Goal: Communication & Community: Ask a question

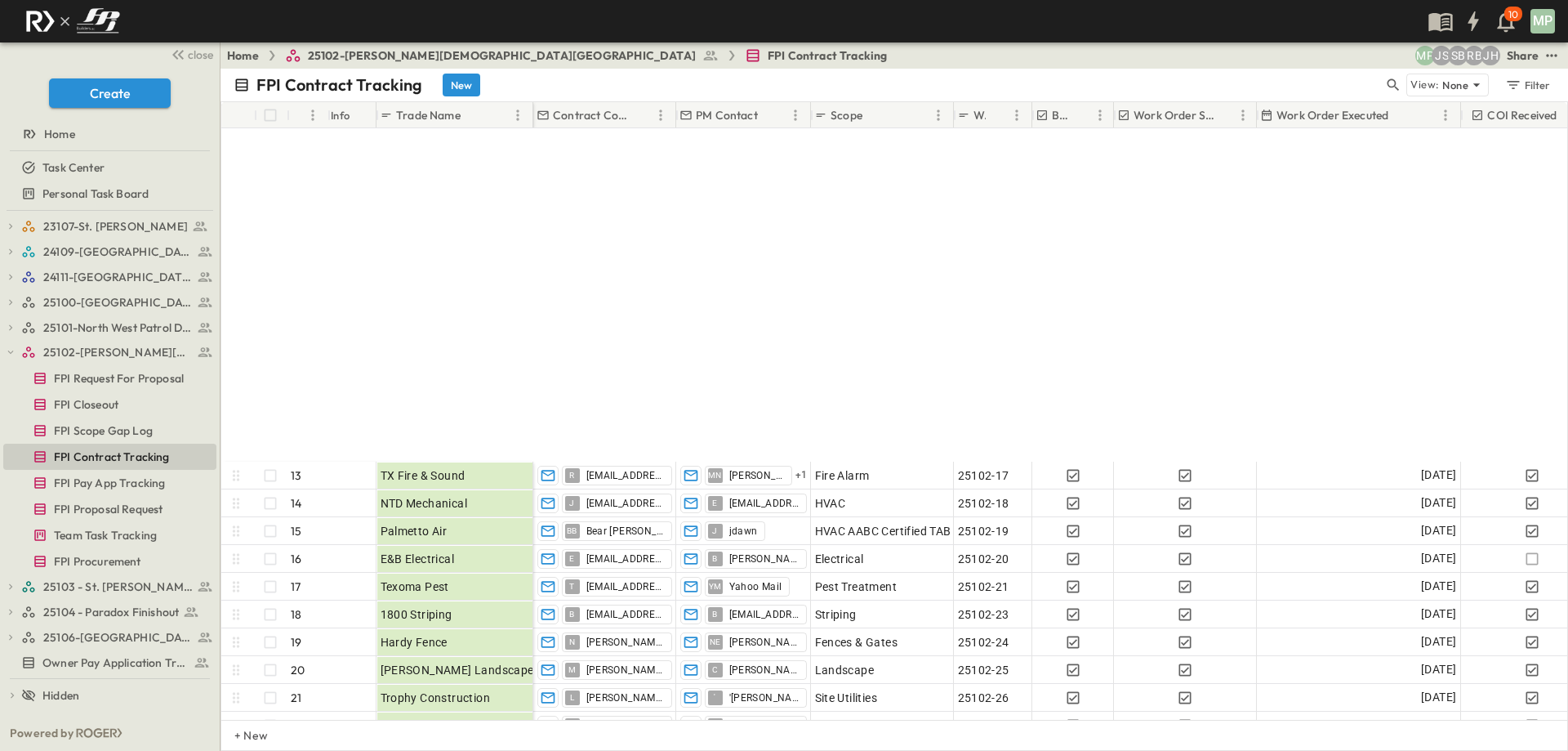
scroll to position [390, 0]
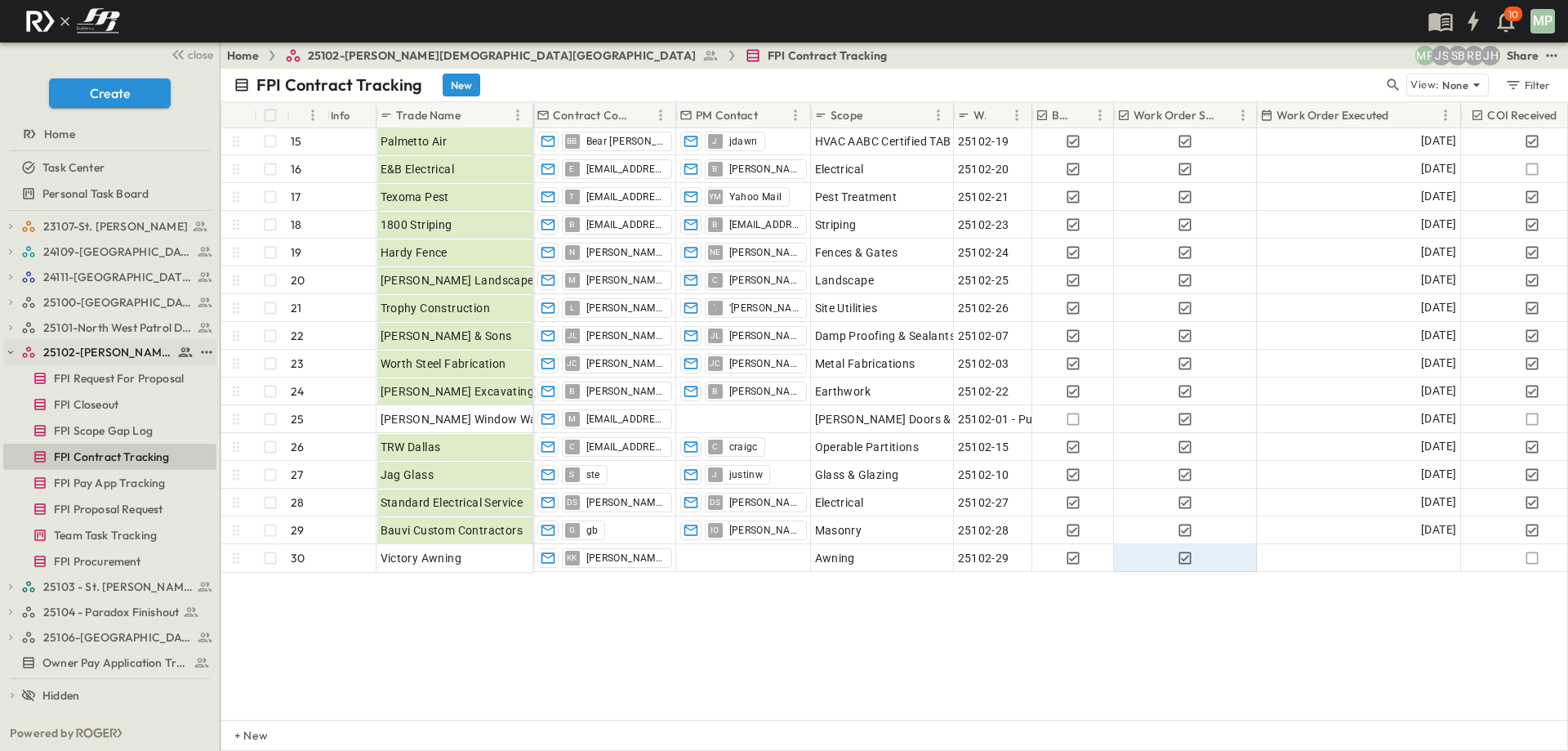
click at [8, 352] on icon "button" at bounding box center [10, 352] width 11 height 11
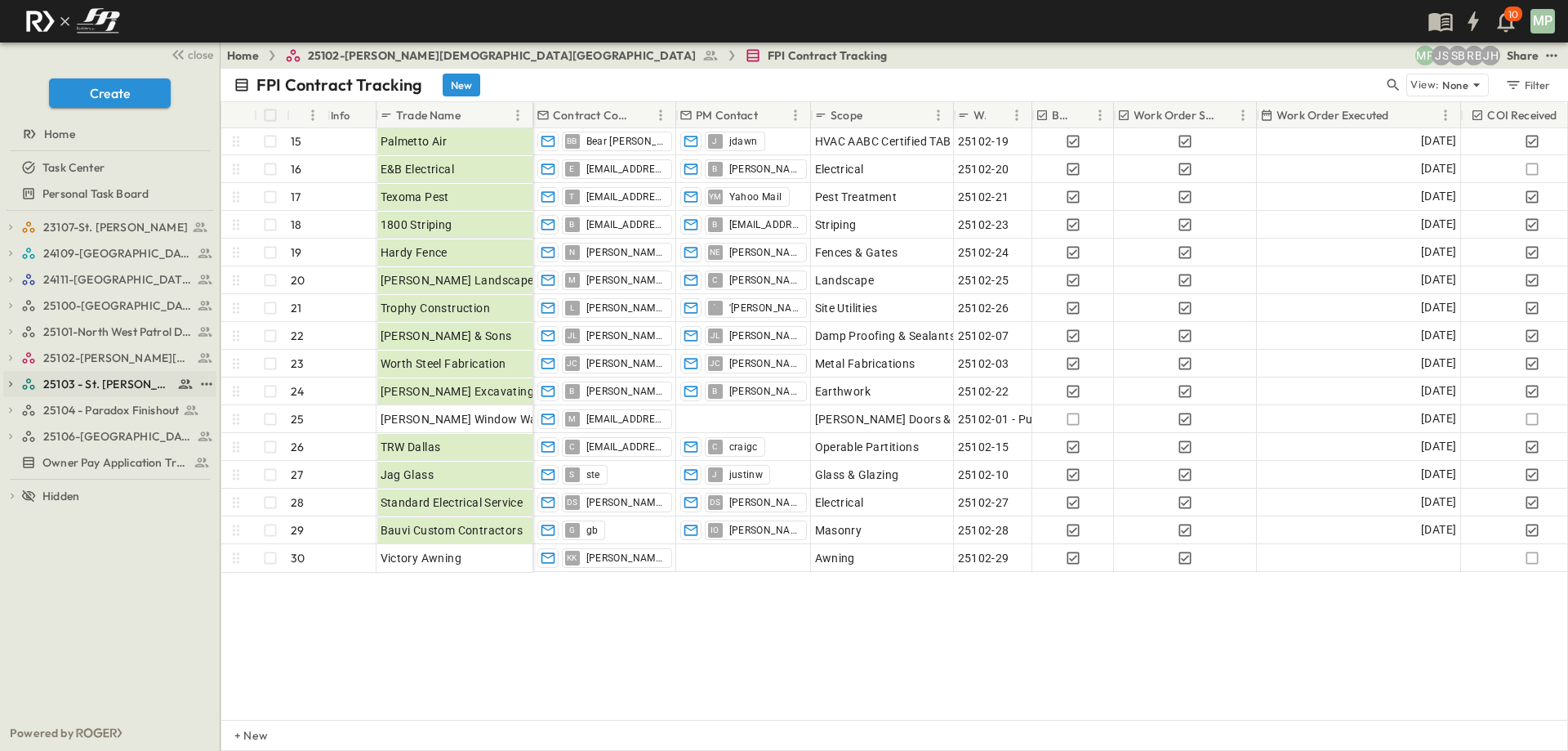
click at [12, 379] on icon "button" at bounding box center [10, 383] width 11 height 11
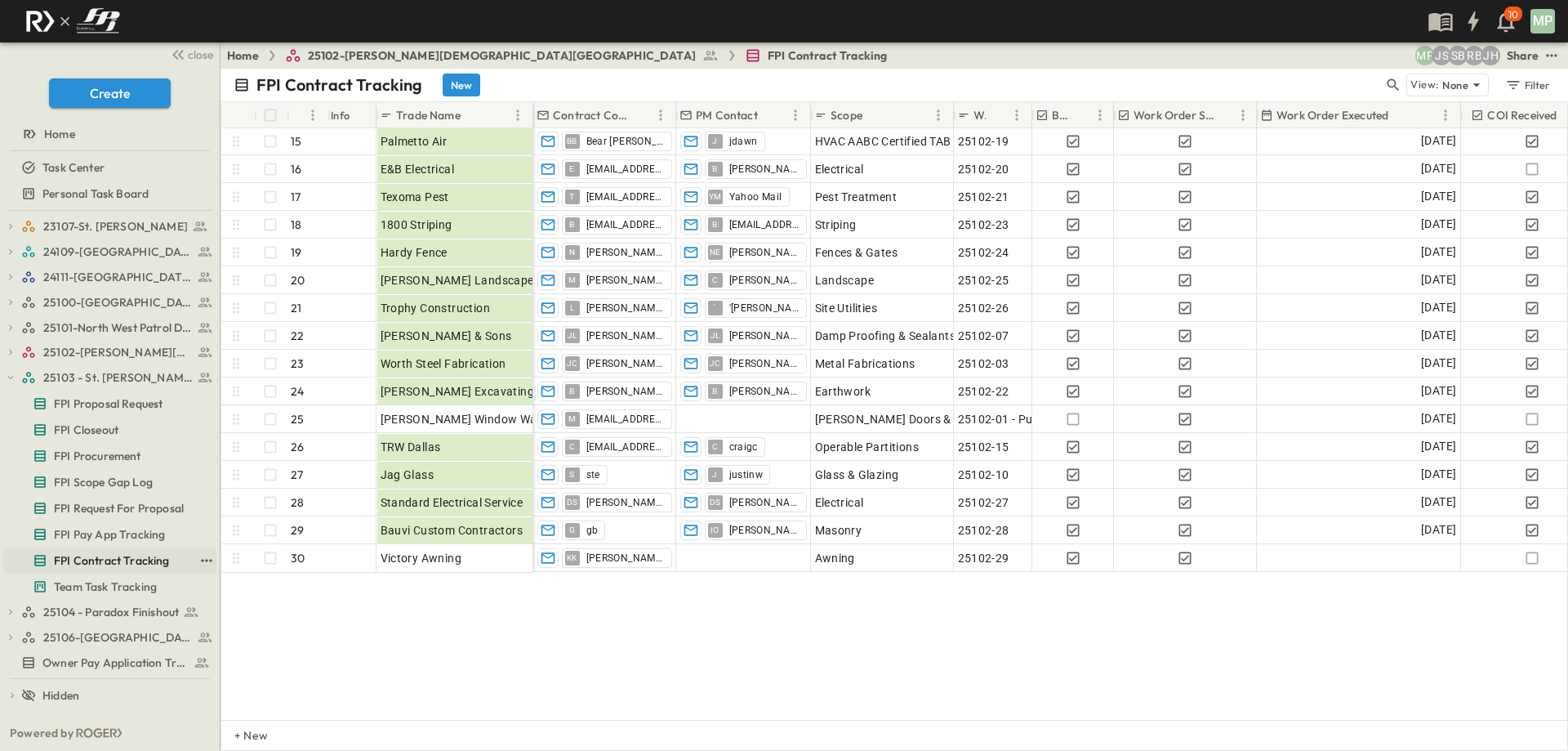
click at [113, 560] on span "FPI Contract Tracking" at bounding box center [112, 560] width 116 height 16
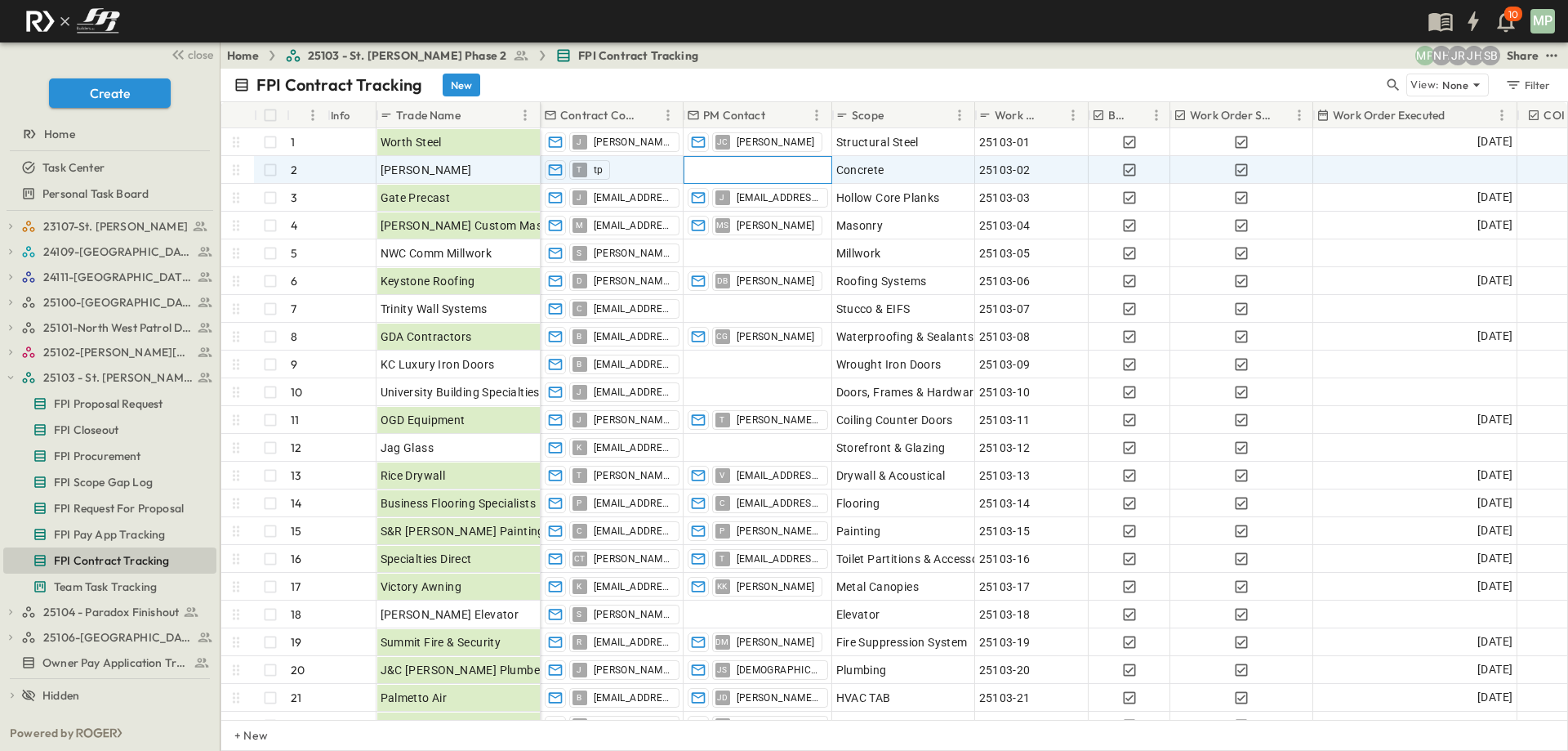
click at [708, 168] on div at bounding box center [757, 169] width 147 height 27
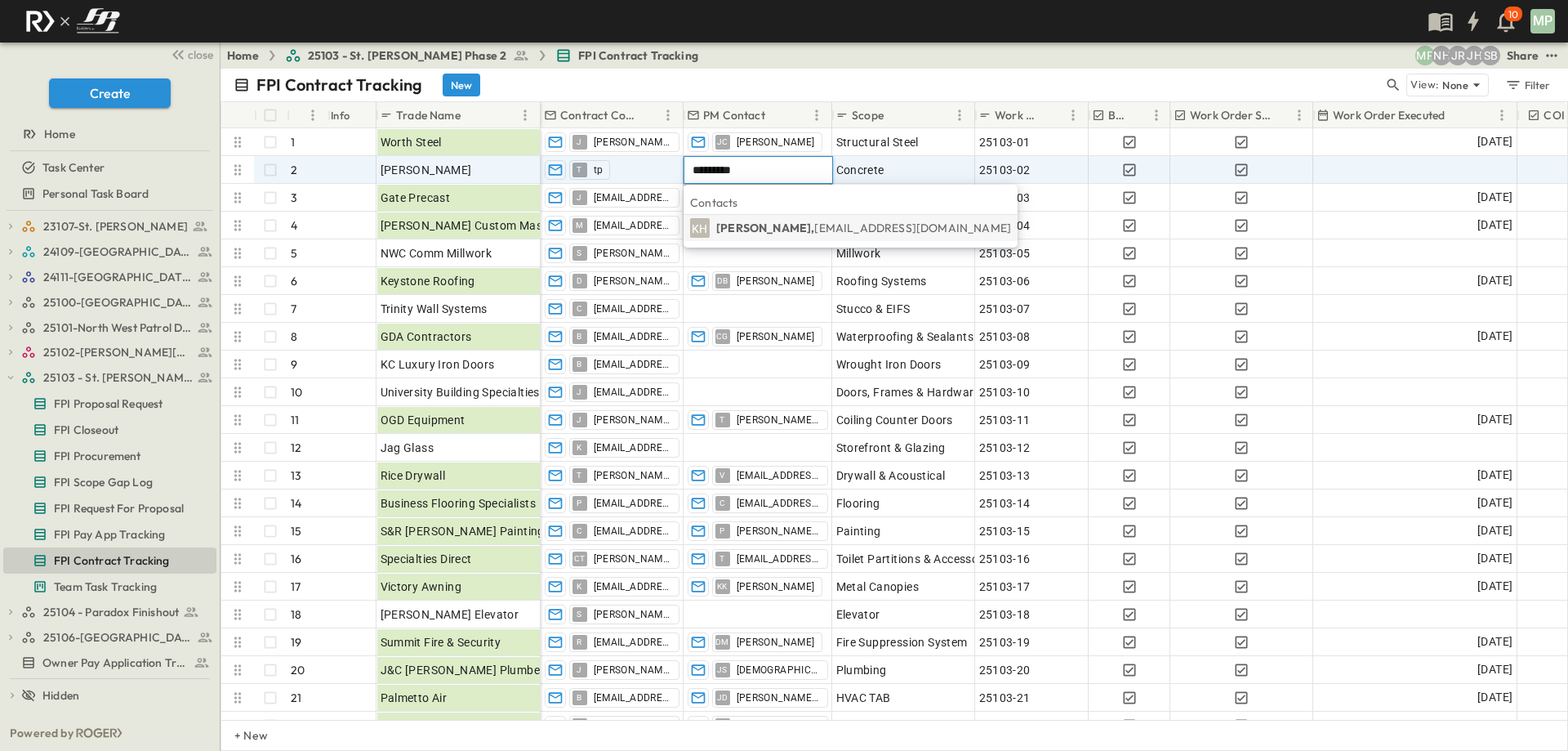
type input "*********"
click at [795, 228] on p "[PERSON_NAME], [EMAIL_ADDRESS][DOMAIN_NAME]" at bounding box center [863, 228] width 295 height 16
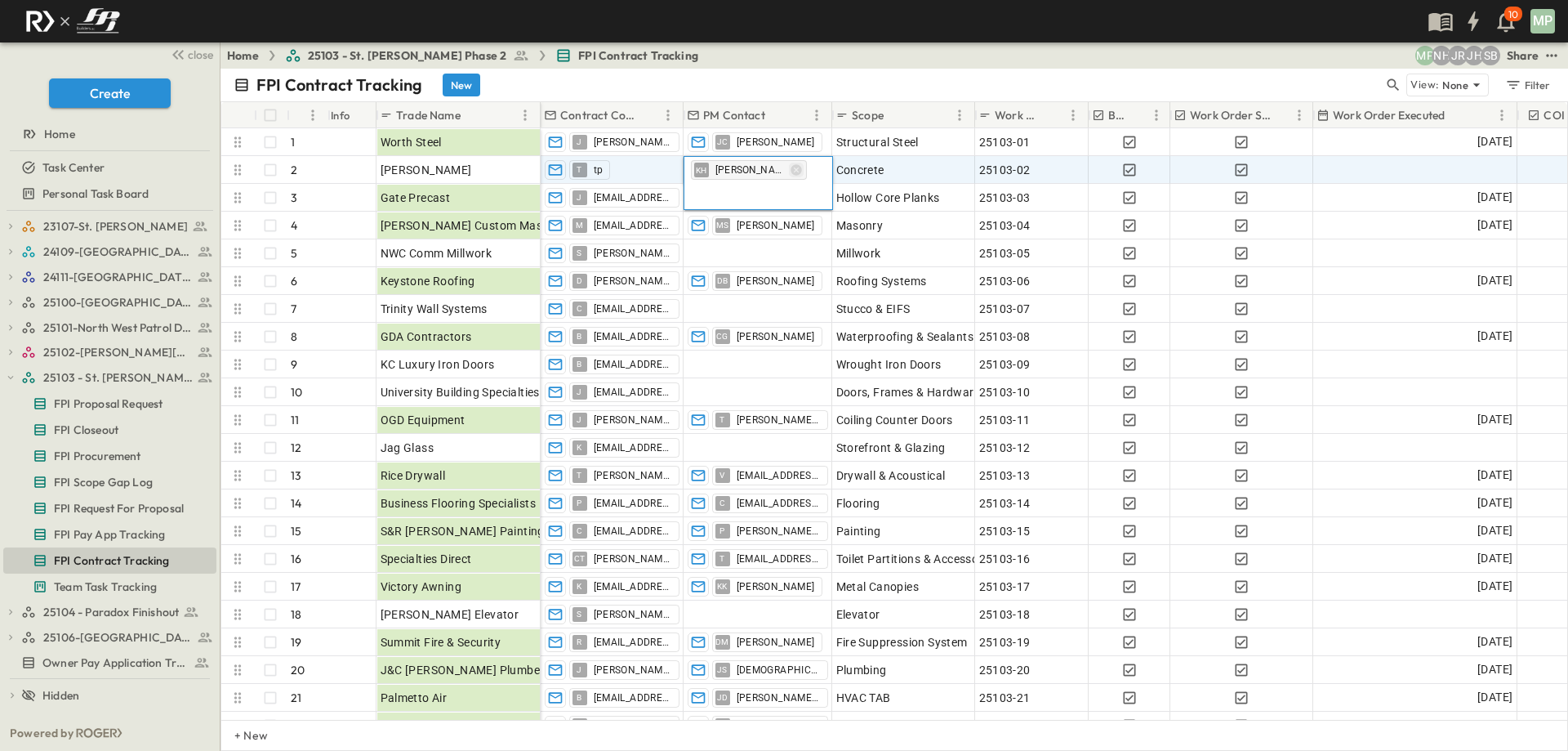
click at [792, 169] on icon "button" at bounding box center [795, 169] width 10 height 10
click at [799, 174] on input "text" at bounding box center [758, 169] width 135 height 20
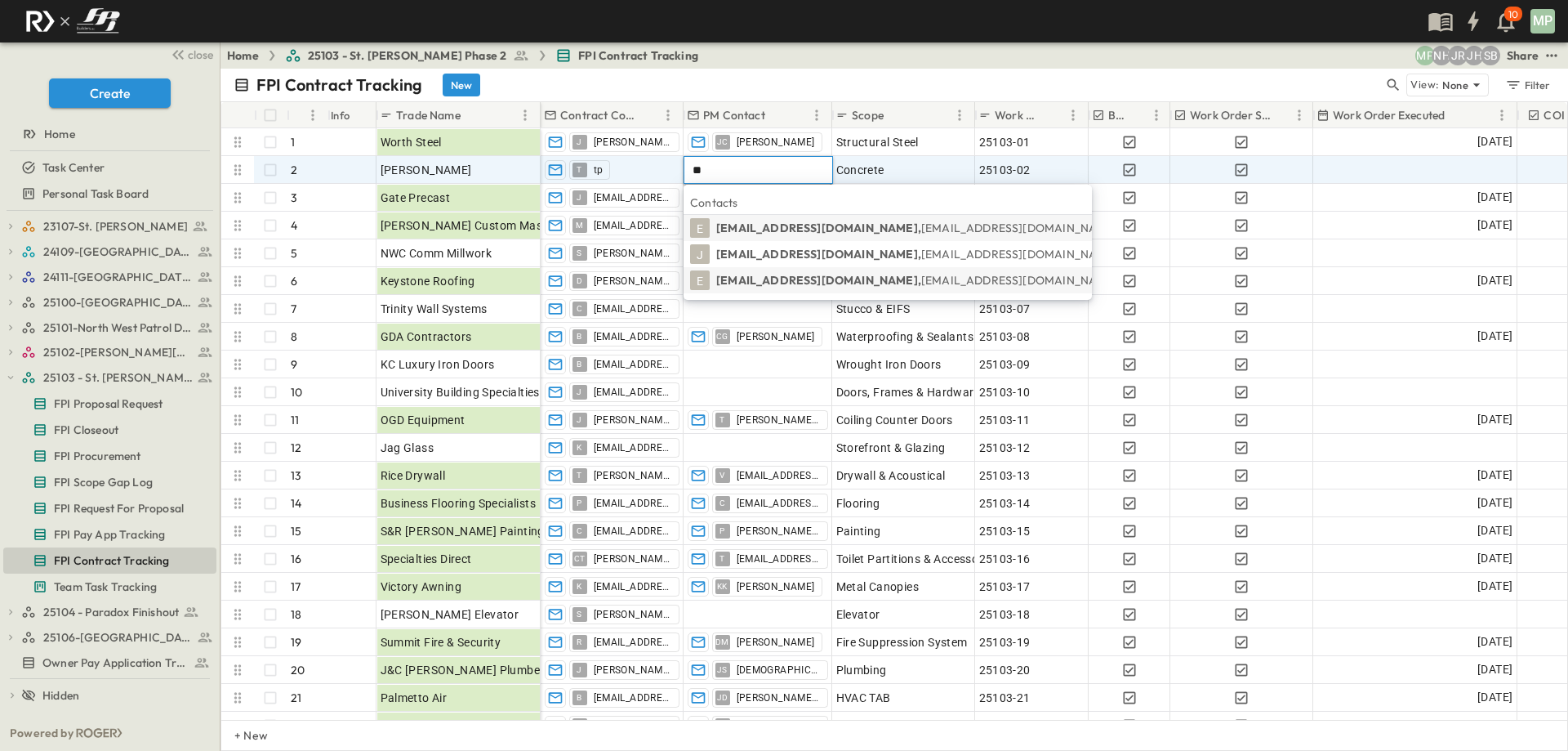
type input "**"
click at [921, 281] on span "[EMAIL_ADDRESS][DOMAIN_NAME]" at bounding box center [1019, 280] width 197 height 15
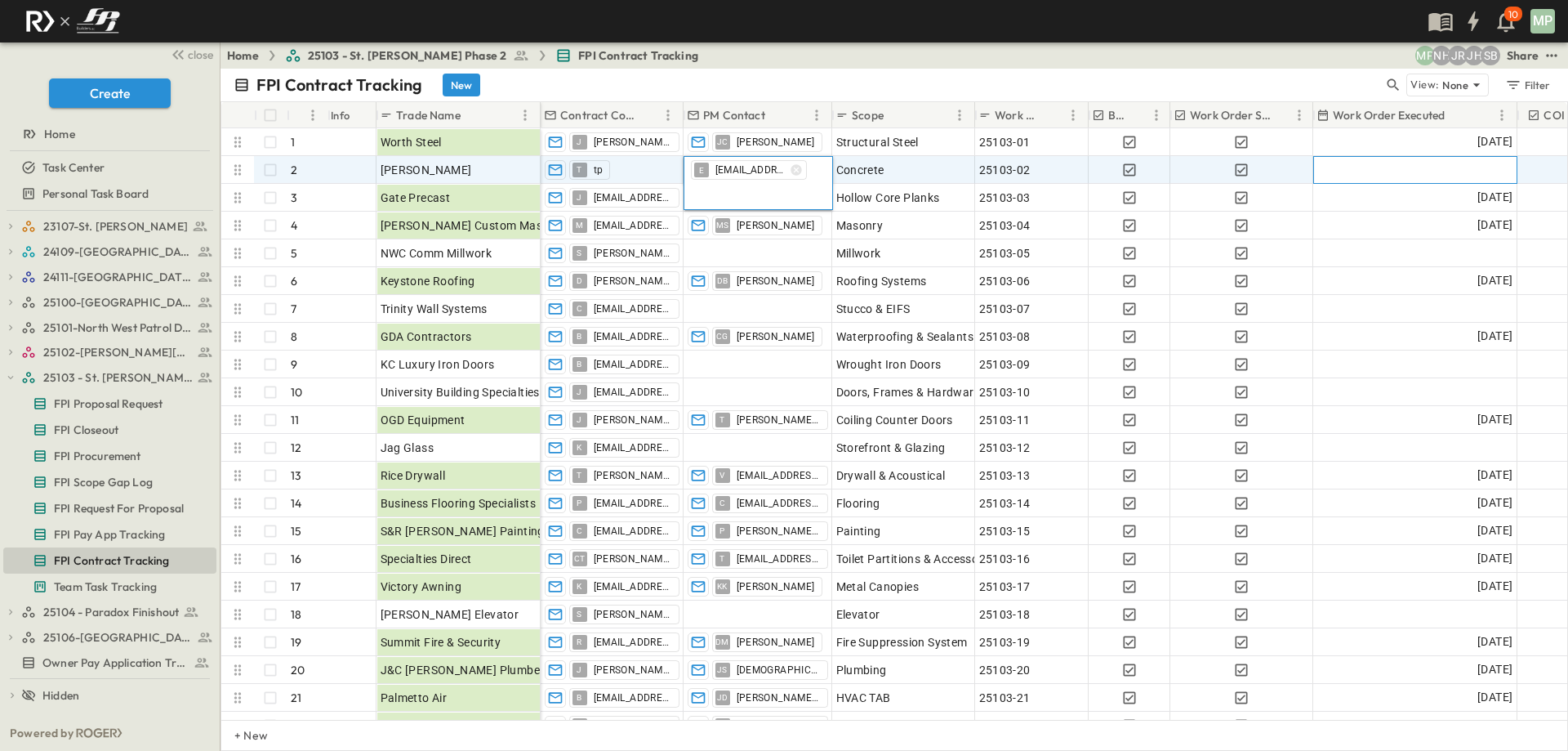
click at [1388, 169] on div at bounding box center [1415, 169] width 203 height 27
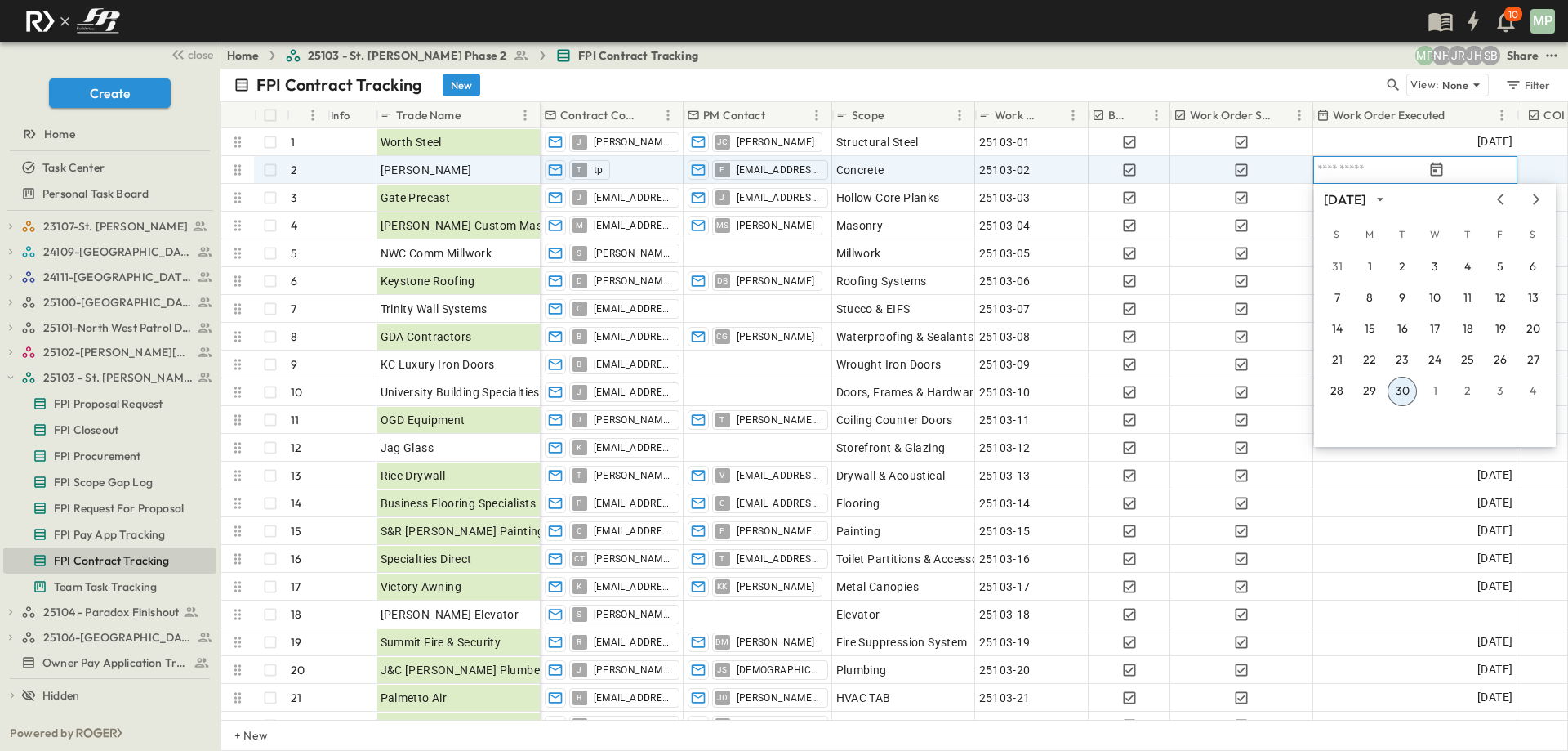
click at [1388, 169] on input "text" at bounding box center [1370, 169] width 106 height 15
type input "**********"
click at [1444, 169] on icon "Tracking Date Menu" at bounding box center [1435, 169] width 16 height 16
click at [1397, 393] on button "30" at bounding box center [1401, 391] width 29 height 29
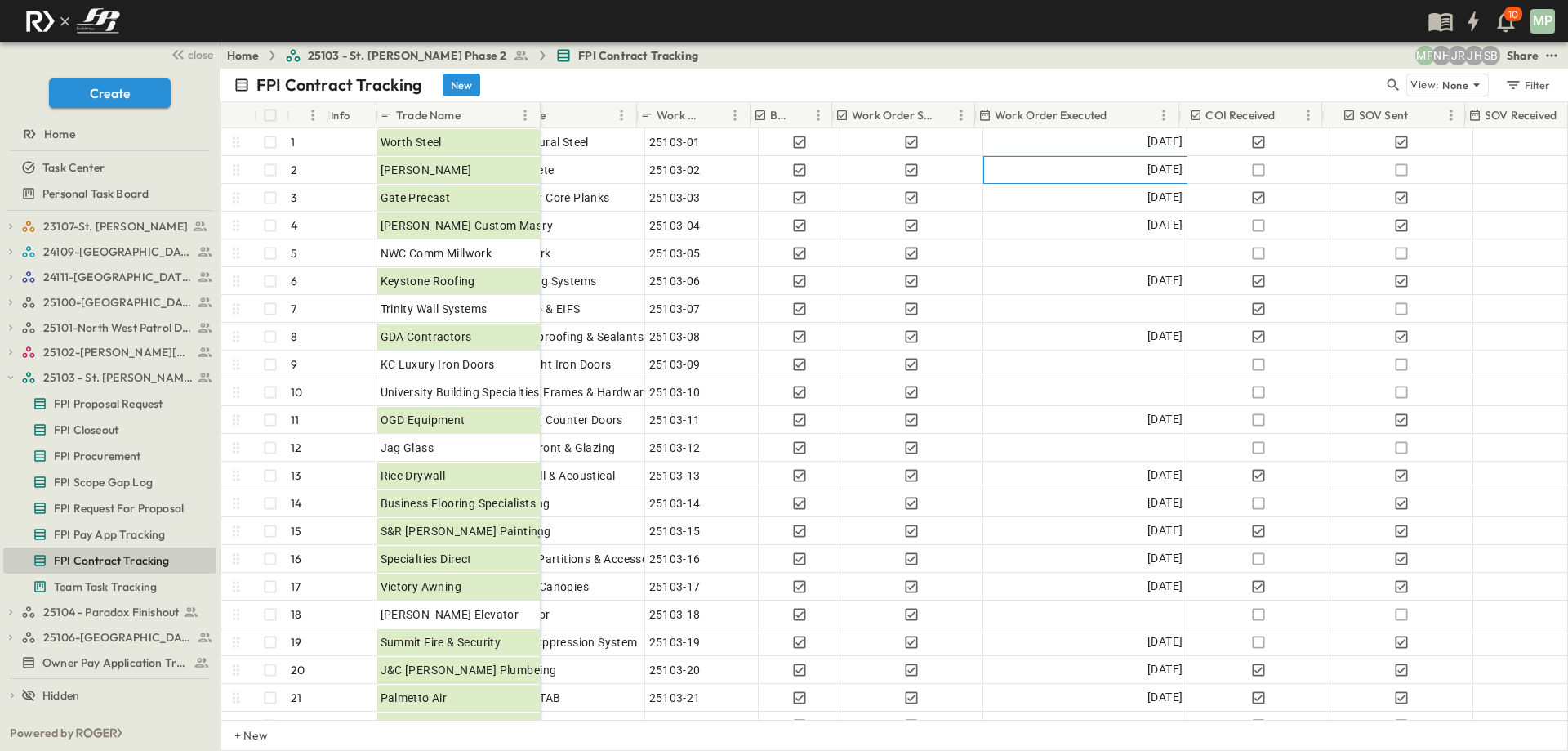
scroll to position [0, 379]
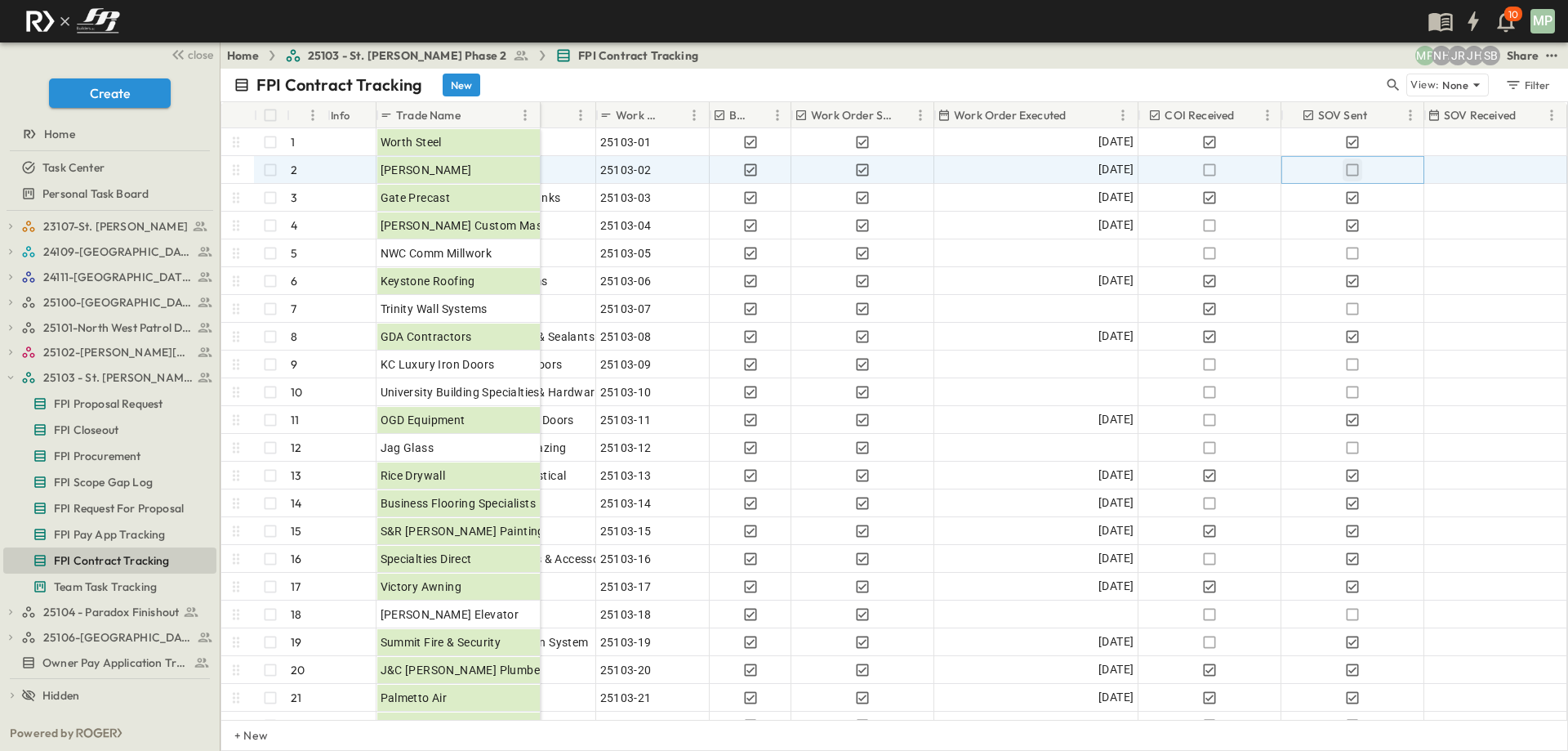
click at [1353, 169] on icon "button" at bounding box center [1352, 169] width 16 height 16
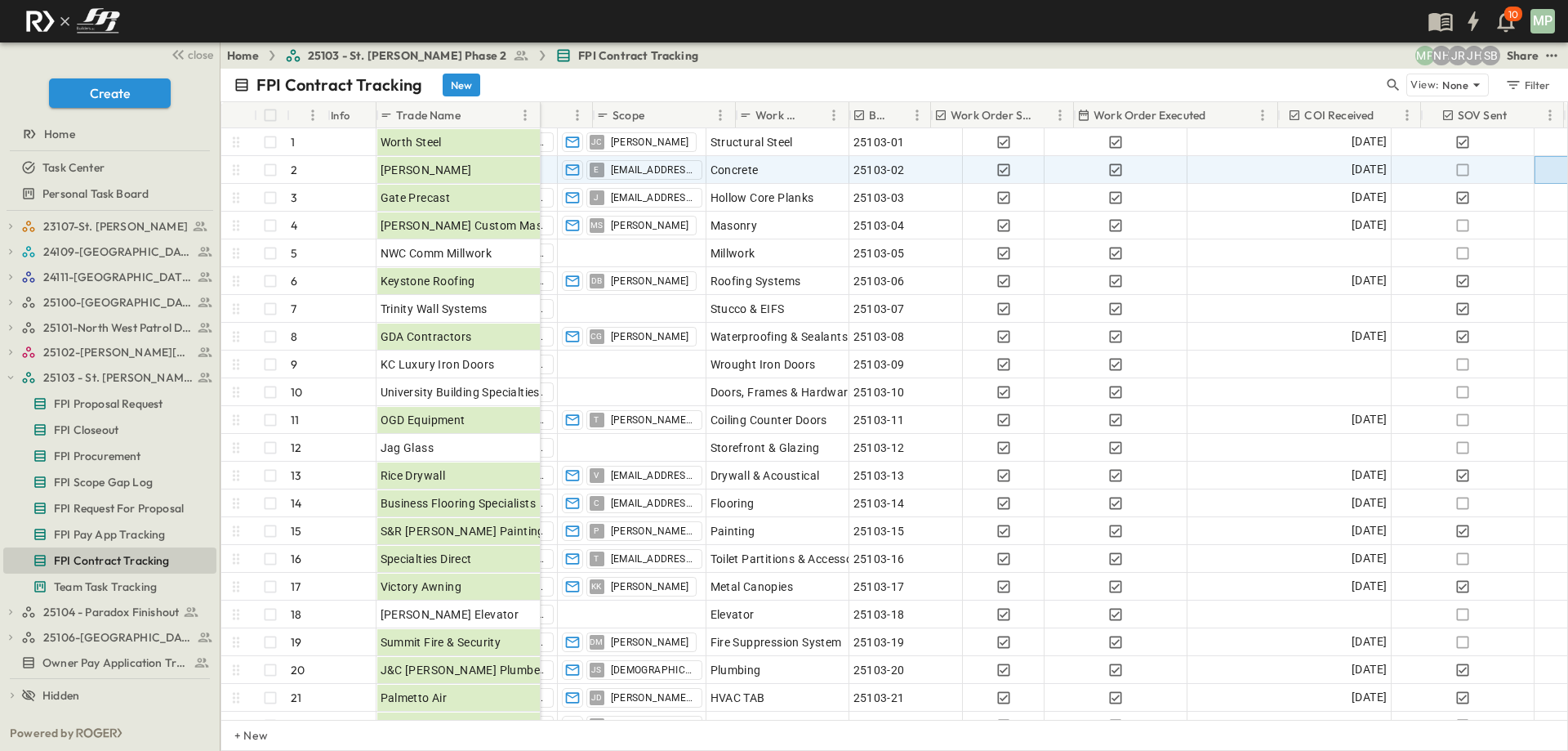
scroll to position [0, 0]
